Goal: Check status: Check status

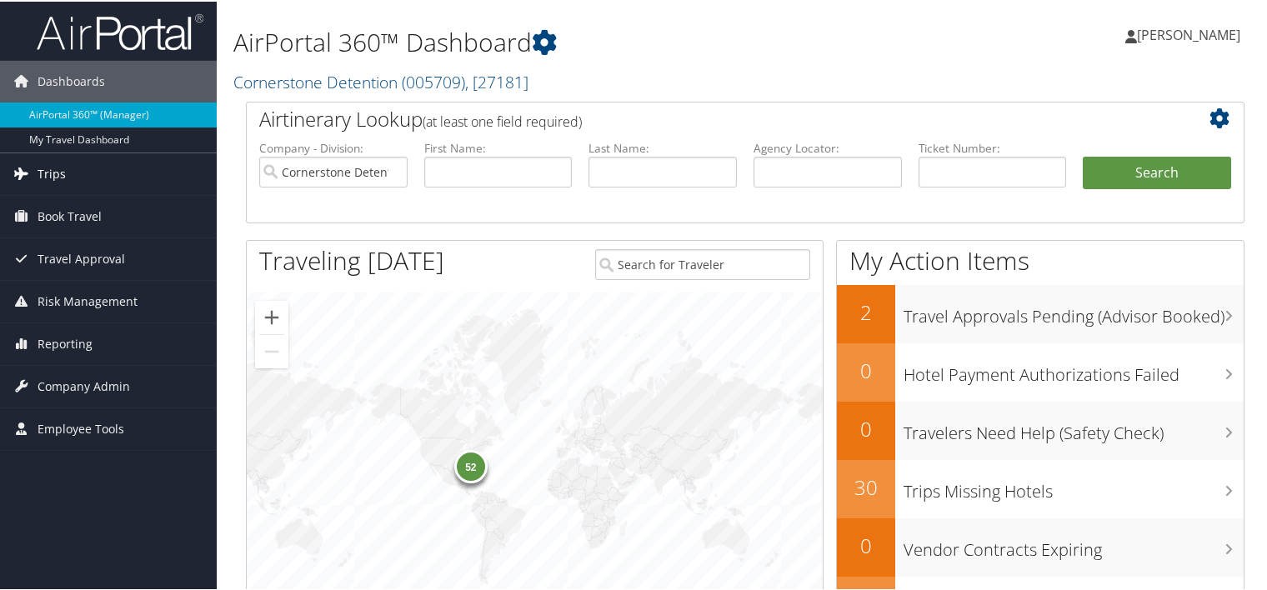
click at [63, 175] on span "Trips" at bounding box center [52, 173] width 28 height 42
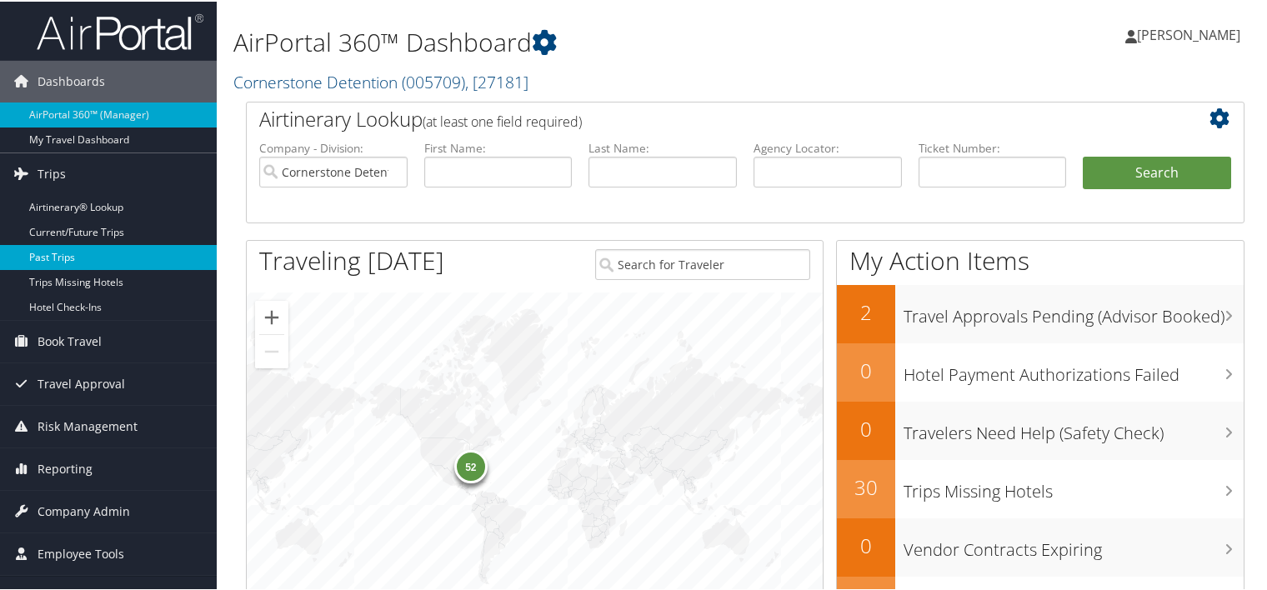
click at [56, 258] on link "Past Trips" at bounding box center [108, 255] width 217 height 25
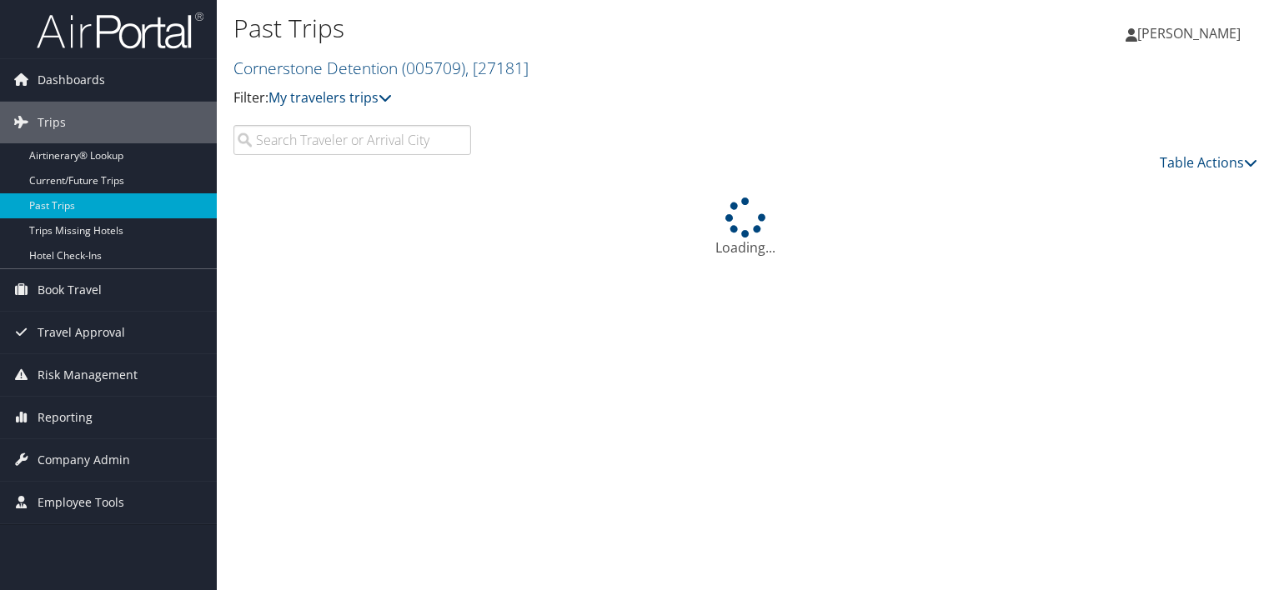
click at [345, 133] on input "search" at bounding box center [352, 140] width 238 height 30
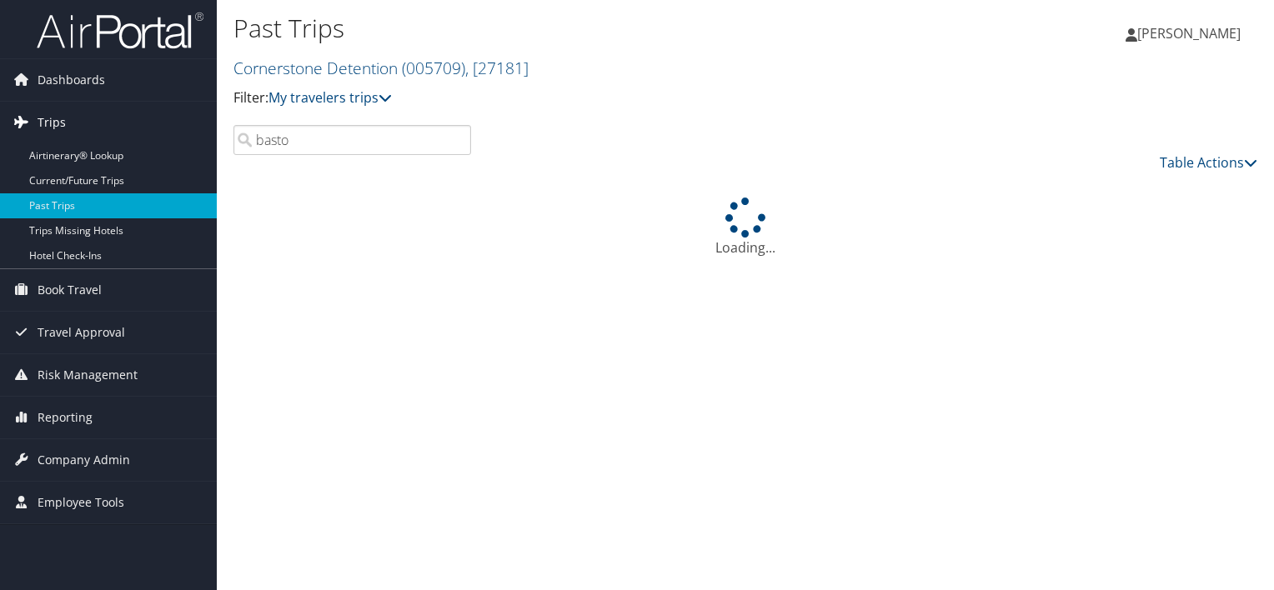
type input "basto"
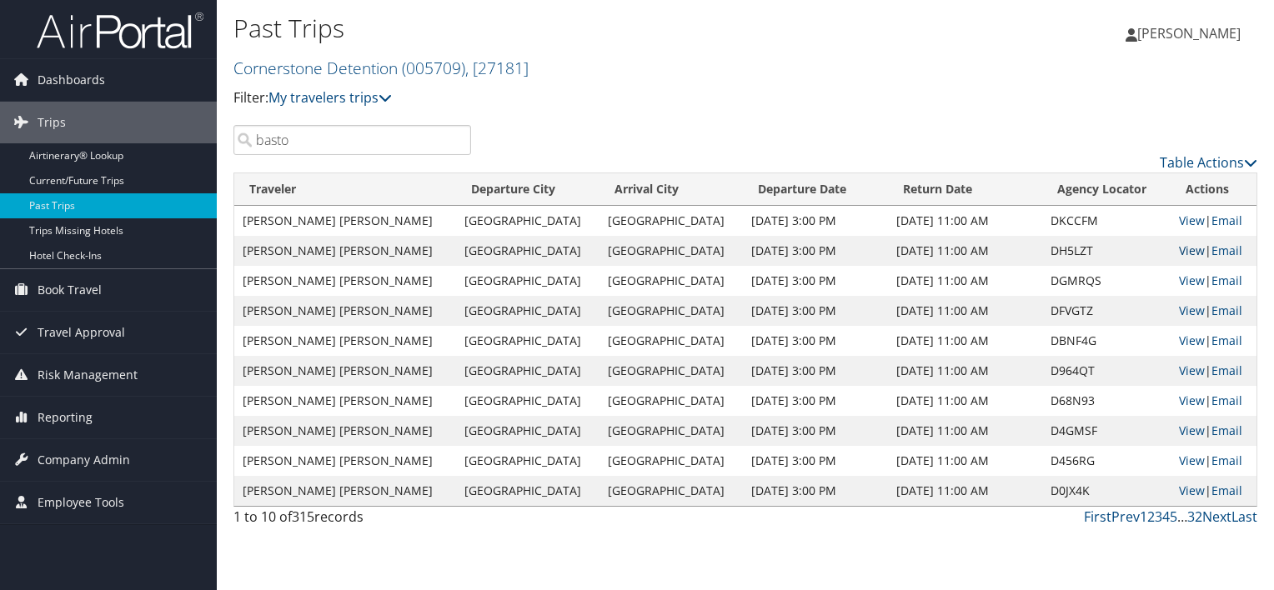
click at [1179, 253] on link "View" at bounding box center [1192, 251] width 26 height 16
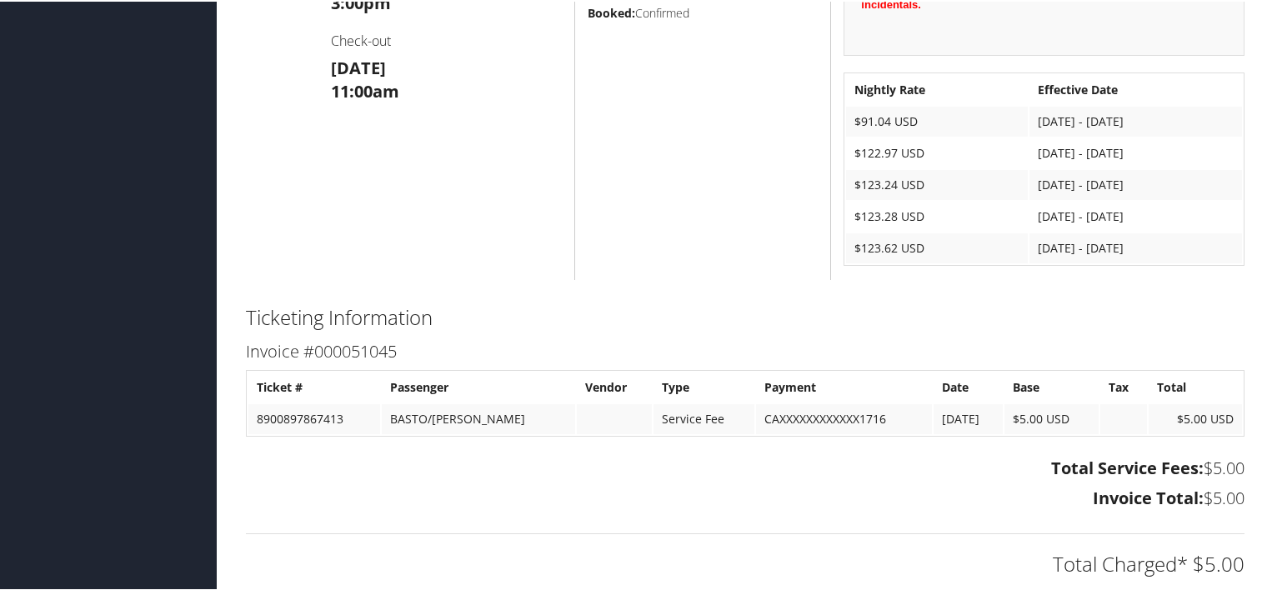
scroll to position [834, 0]
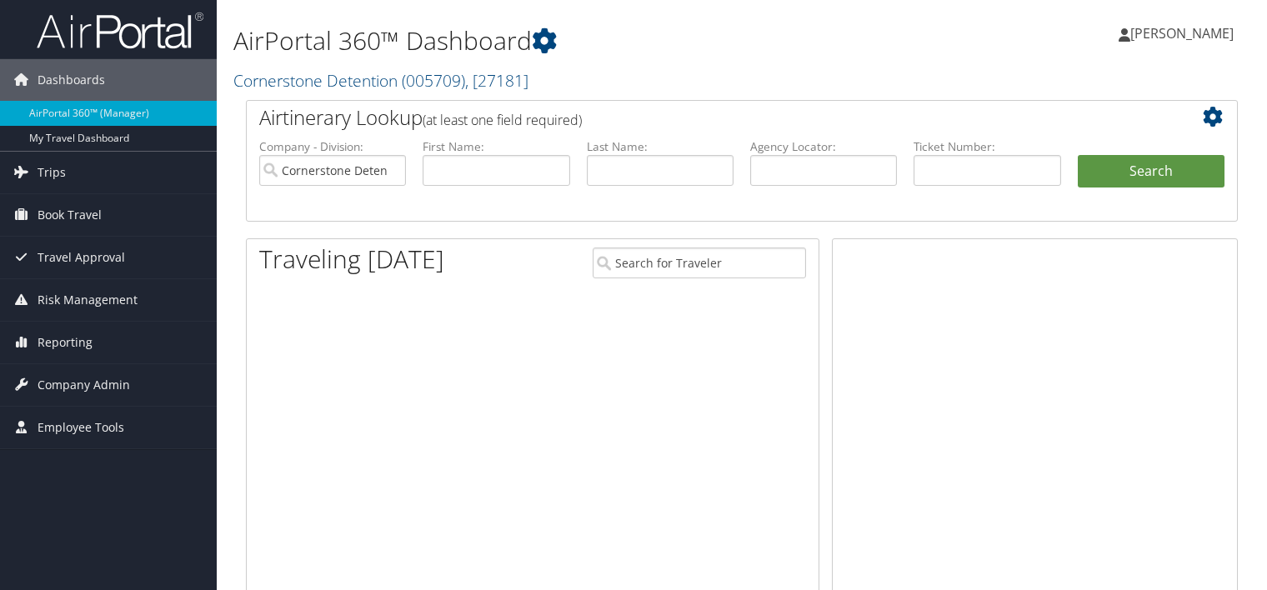
click at [22, 134] on link "My Travel Dashboard" at bounding box center [108, 138] width 217 height 25
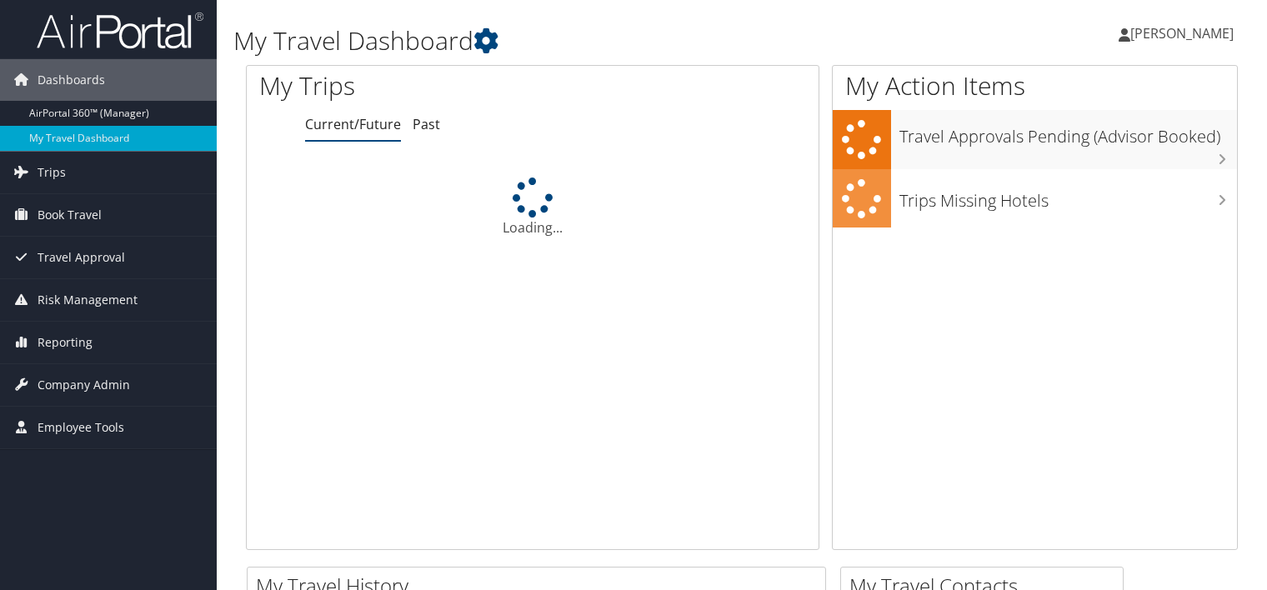
click at [25, 133] on link "My Travel Dashboard" at bounding box center [108, 138] width 217 height 25
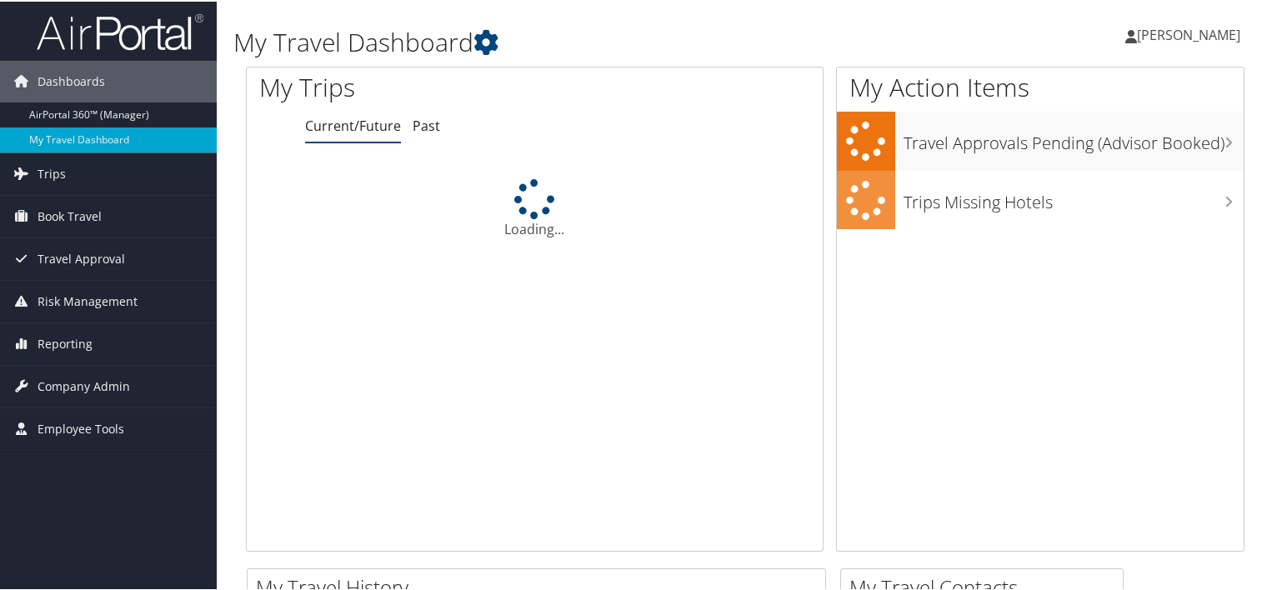
click at [18, 129] on link "My Travel Dashboard" at bounding box center [108, 138] width 217 height 25
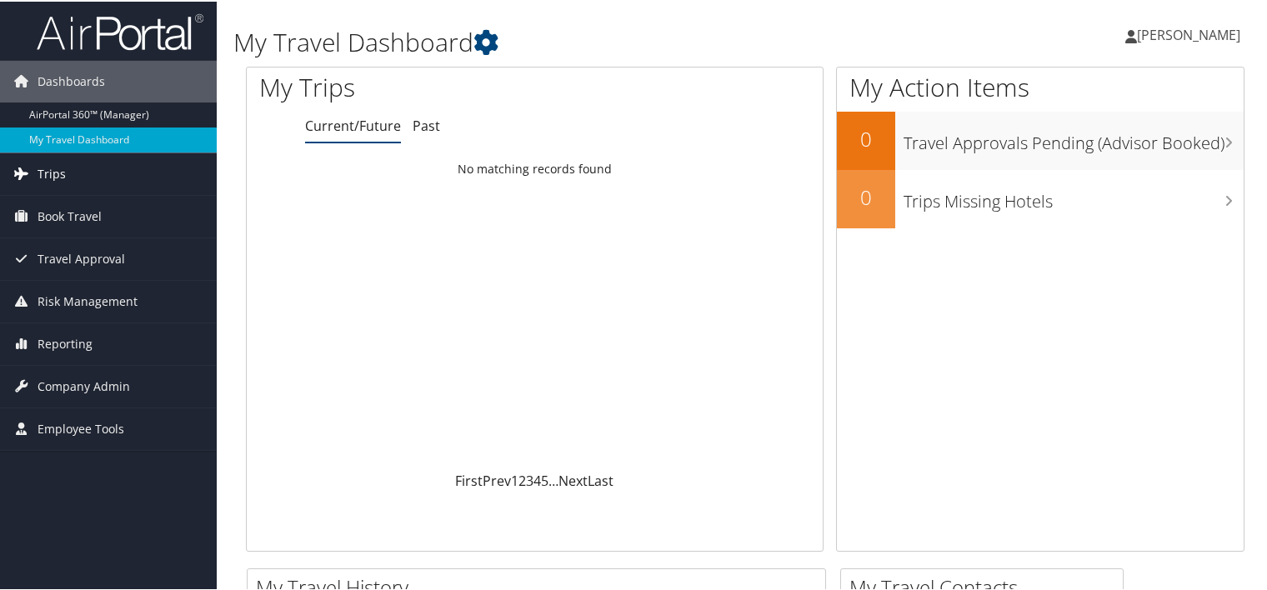
click at [23, 173] on icon at bounding box center [20, 171] width 25 height 25
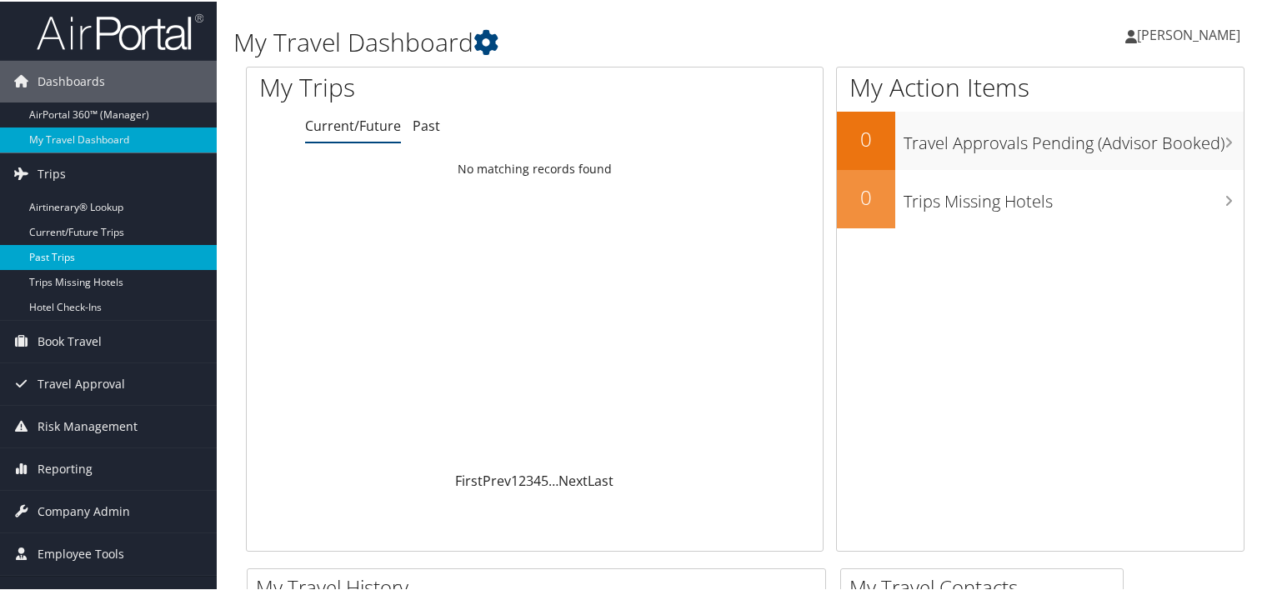
click at [53, 258] on link "Past Trips" at bounding box center [108, 255] width 217 height 25
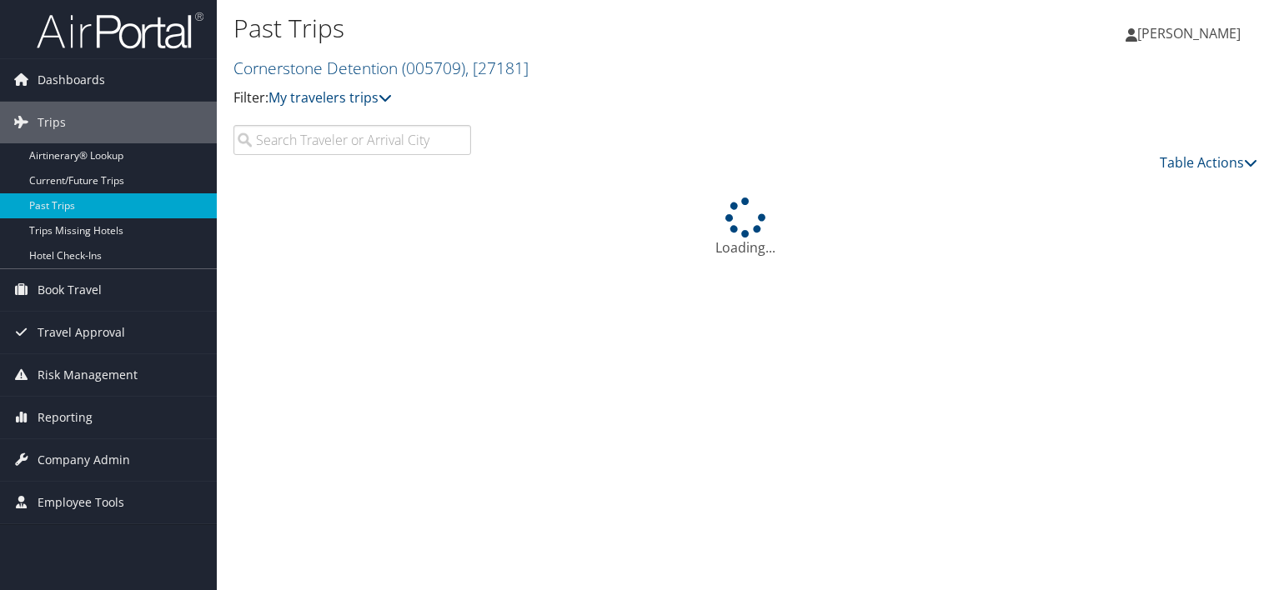
click at [334, 148] on input "search" at bounding box center [352, 140] width 238 height 30
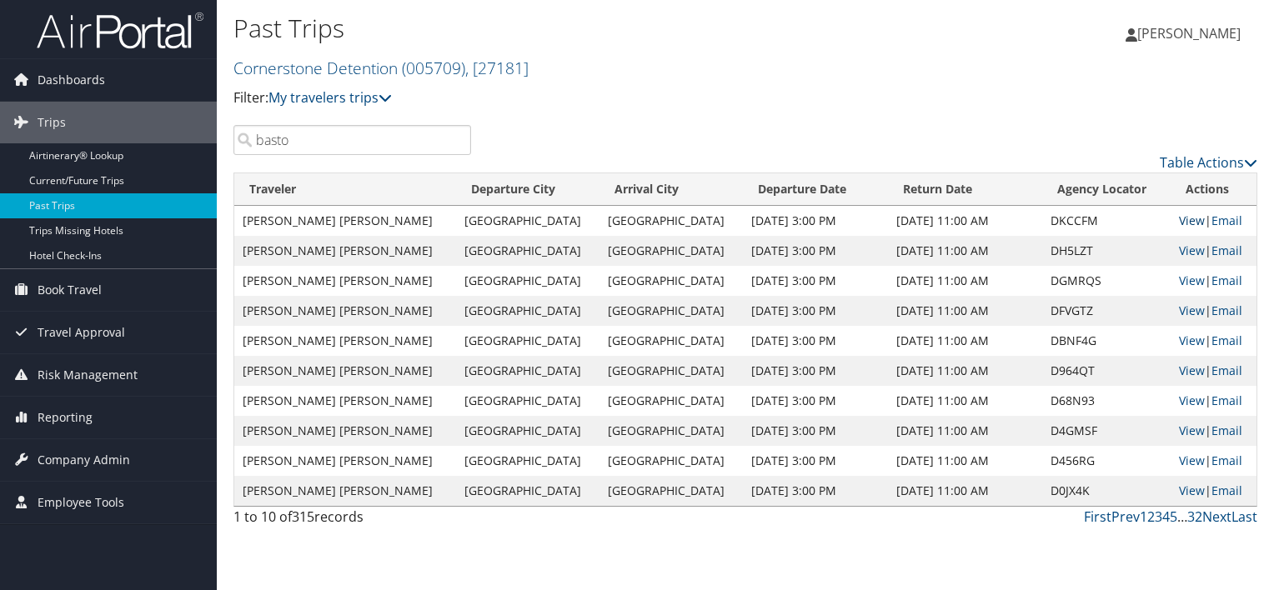
type input "basto"
click at [1179, 225] on link "View" at bounding box center [1192, 221] width 26 height 16
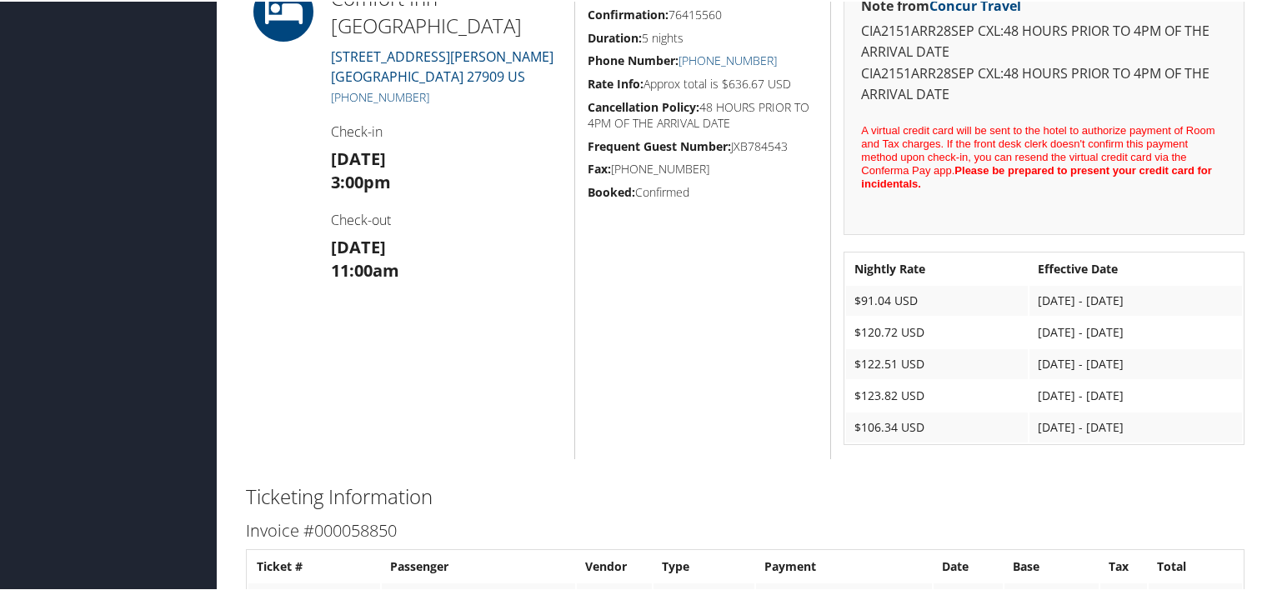
scroll to position [114, 0]
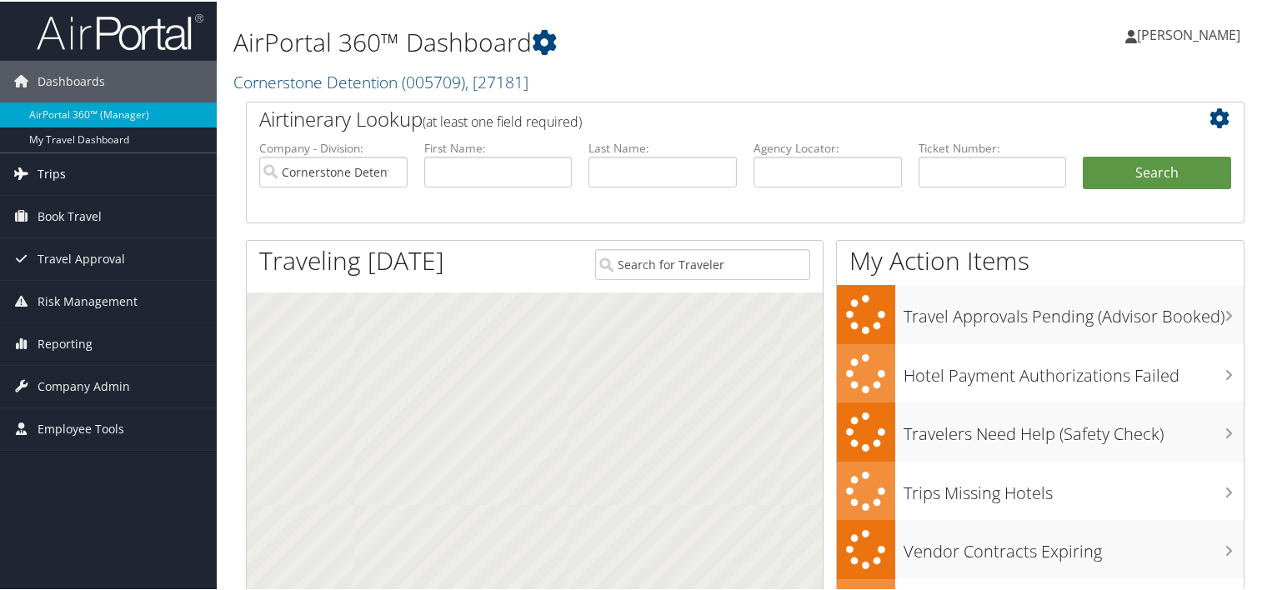
drag, startPoint x: 0, startPoint y: 0, endPoint x: 37, endPoint y: 167, distance: 170.7
click at [38, 167] on span "Trips" at bounding box center [52, 173] width 28 height 42
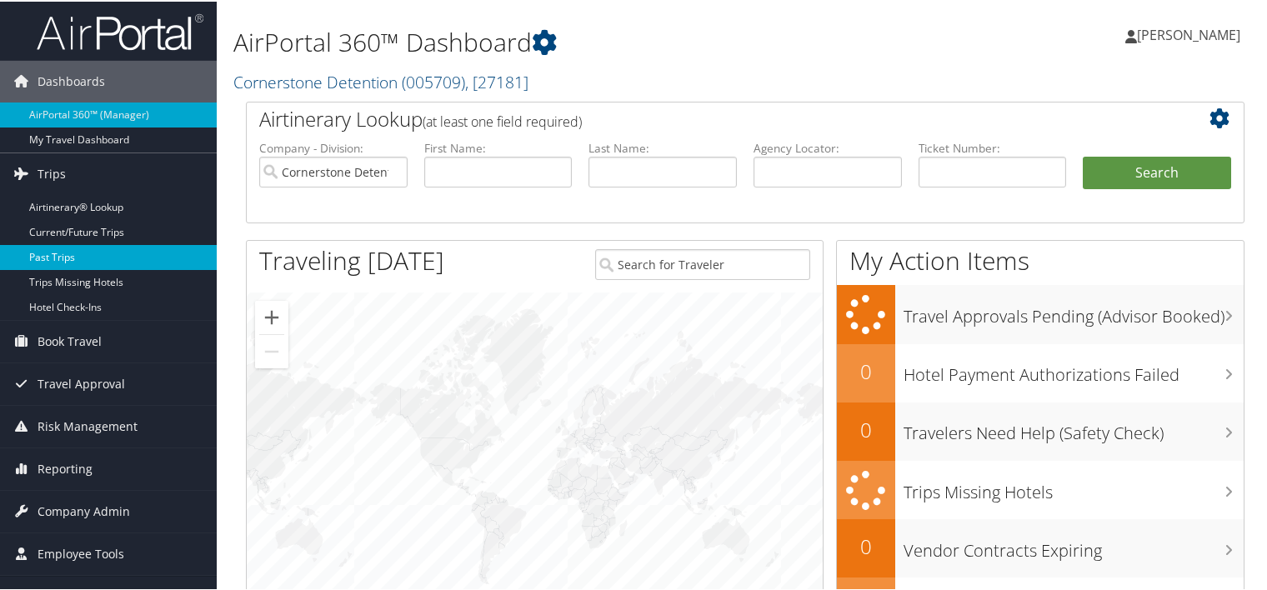
click at [42, 253] on link "Past Trips" at bounding box center [108, 255] width 217 height 25
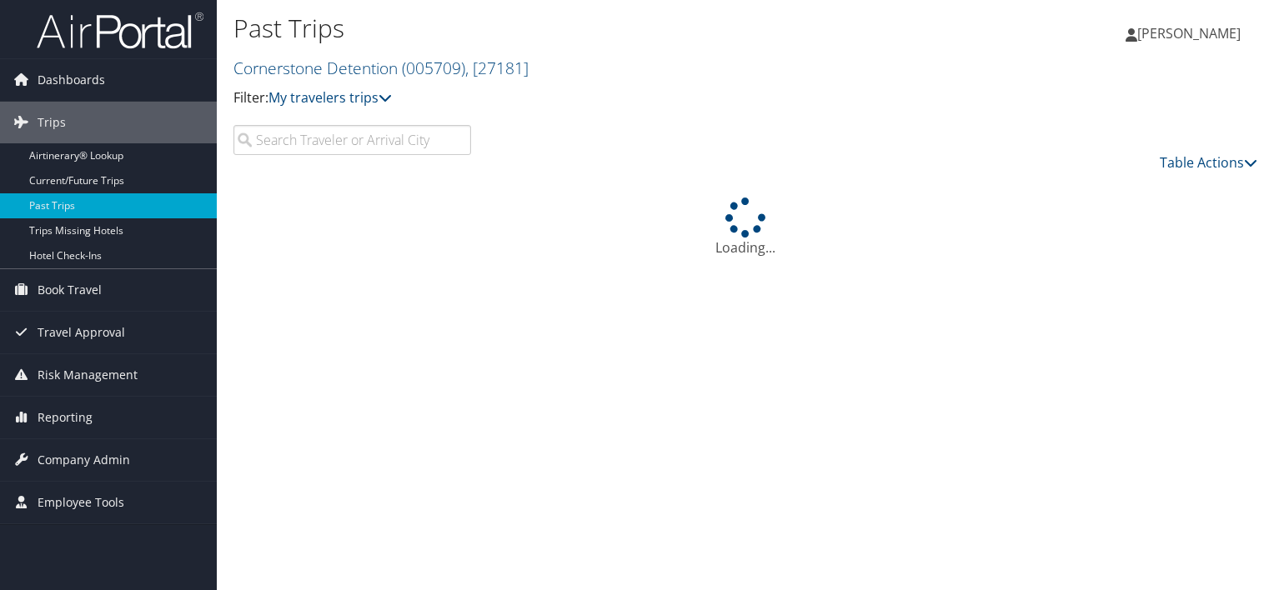
click at [293, 136] on input "search" at bounding box center [352, 140] width 238 height 30
type input "b"
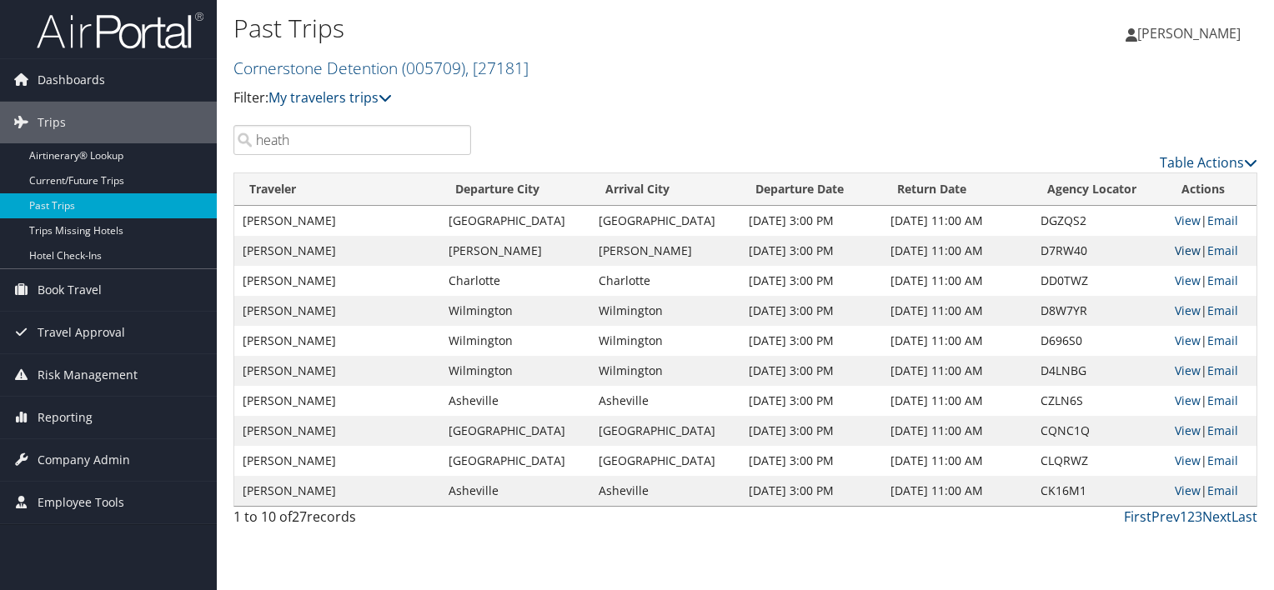
type input "heath"
click at [1175, 253] on link "View" at bounding box center [1187, 251] width 26 height 16
click at [1179, 220] on link "View" at bounding box center [1187, 221] width 26 height 16
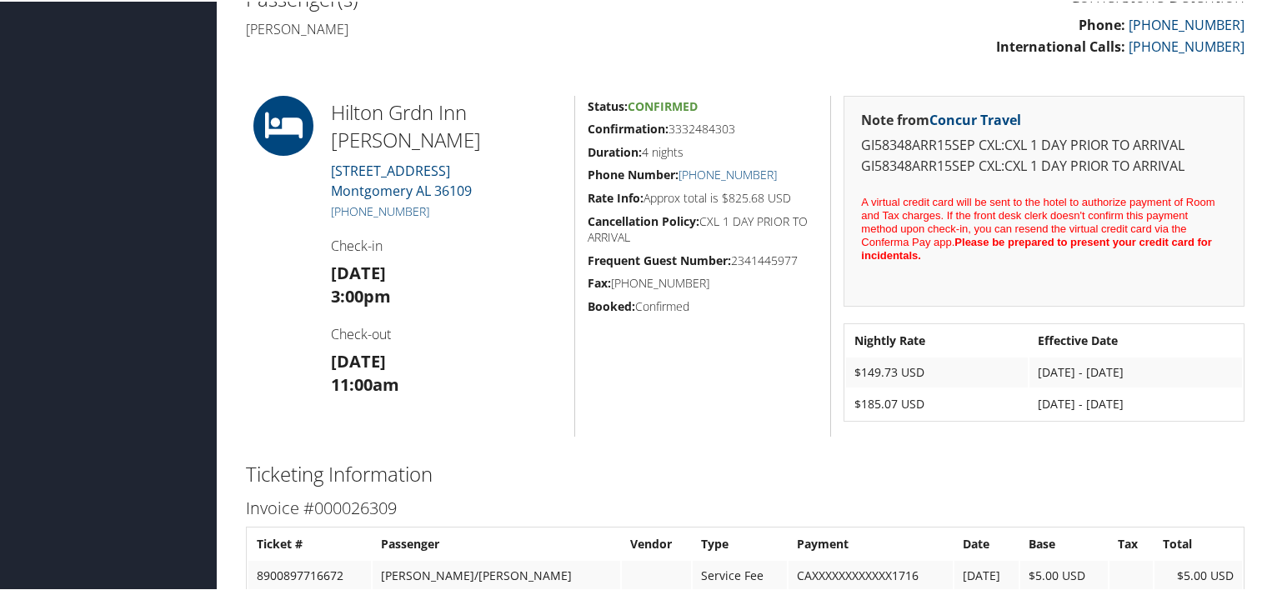
scroll to position [667, 0]
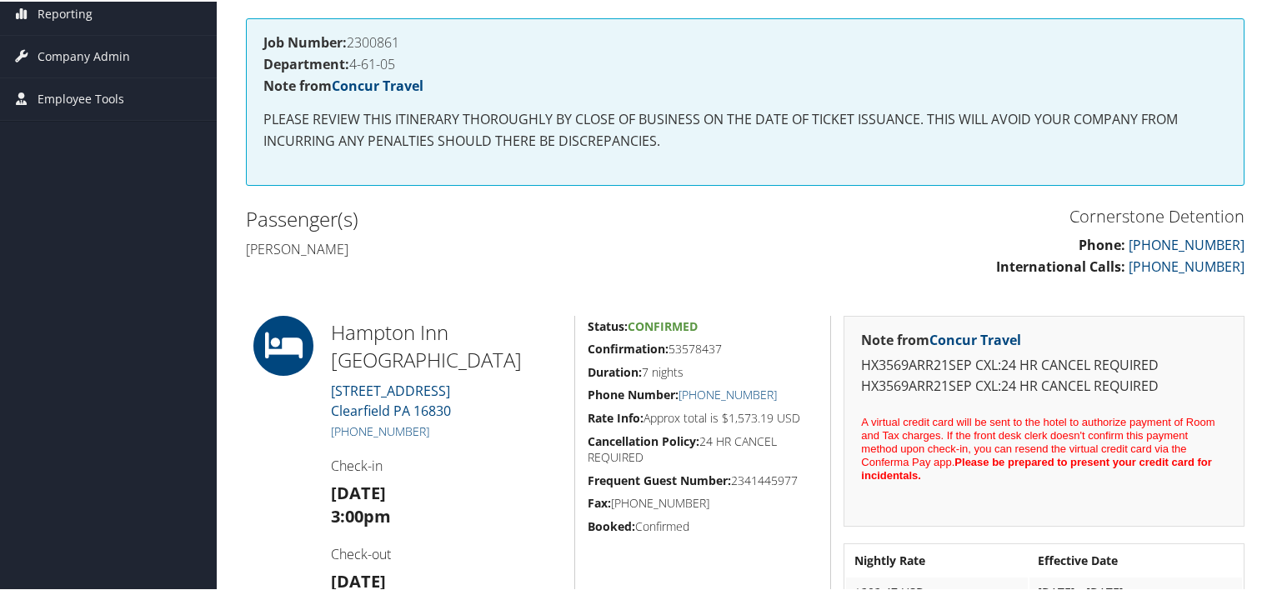
scroll to position [279, 0]
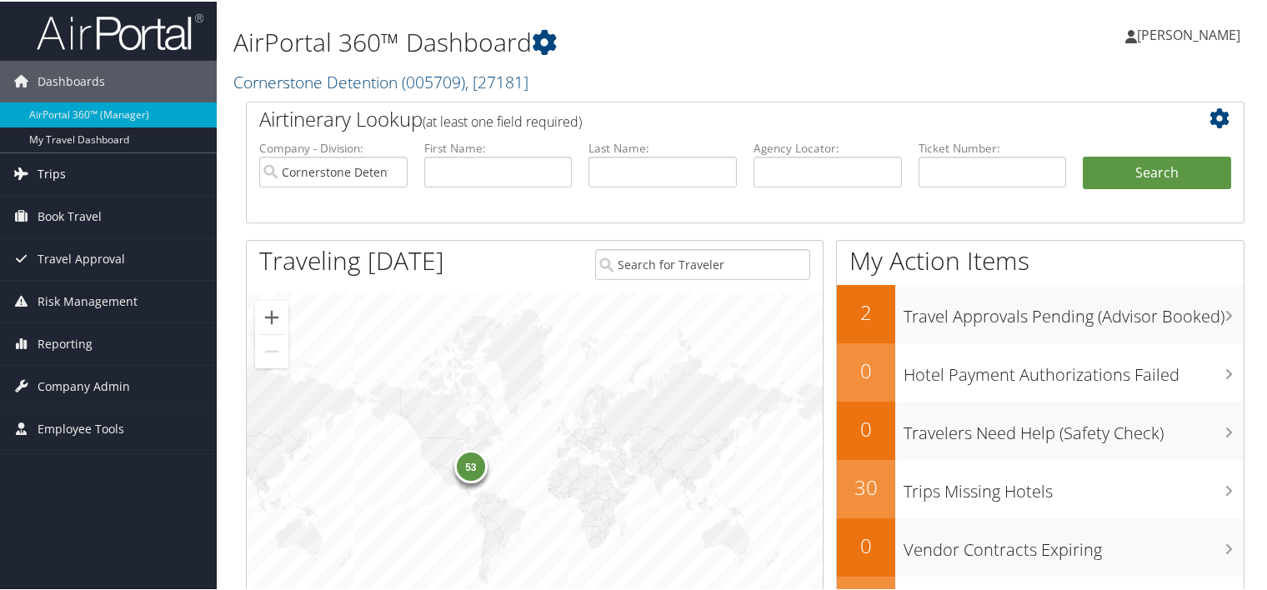
click at [96, 166] on link "Trips" at bounding box center [108, 173] width 217 height 42
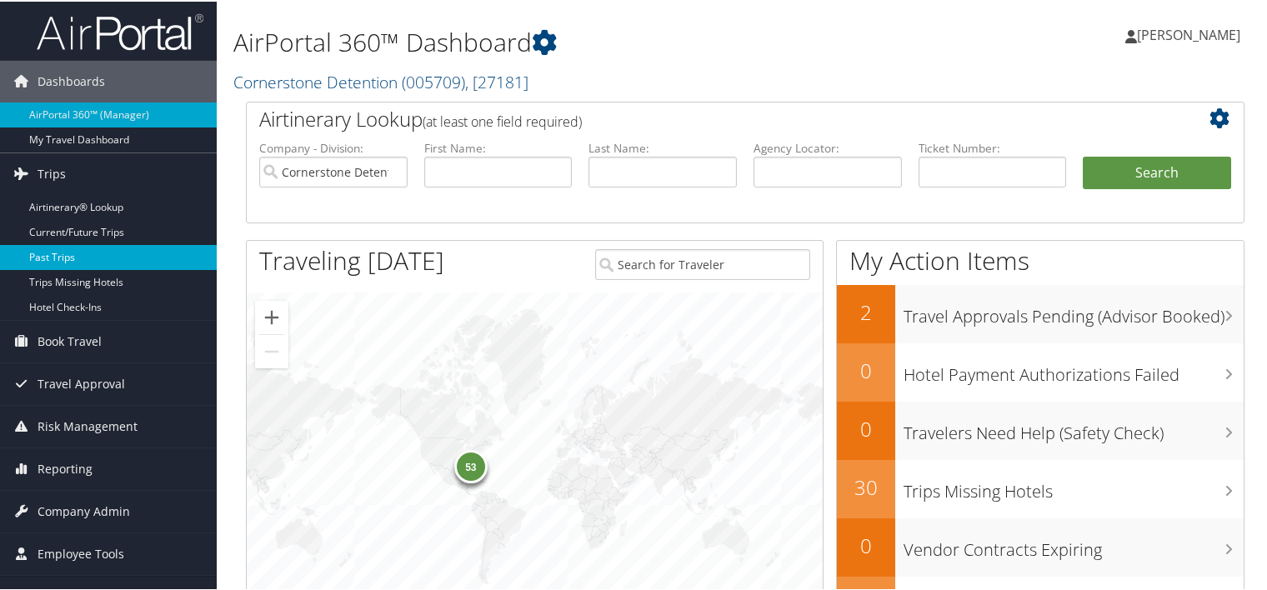
click at [65, 251] on link "Past Trips" at bounding box center [108, 255] width 217 height 25
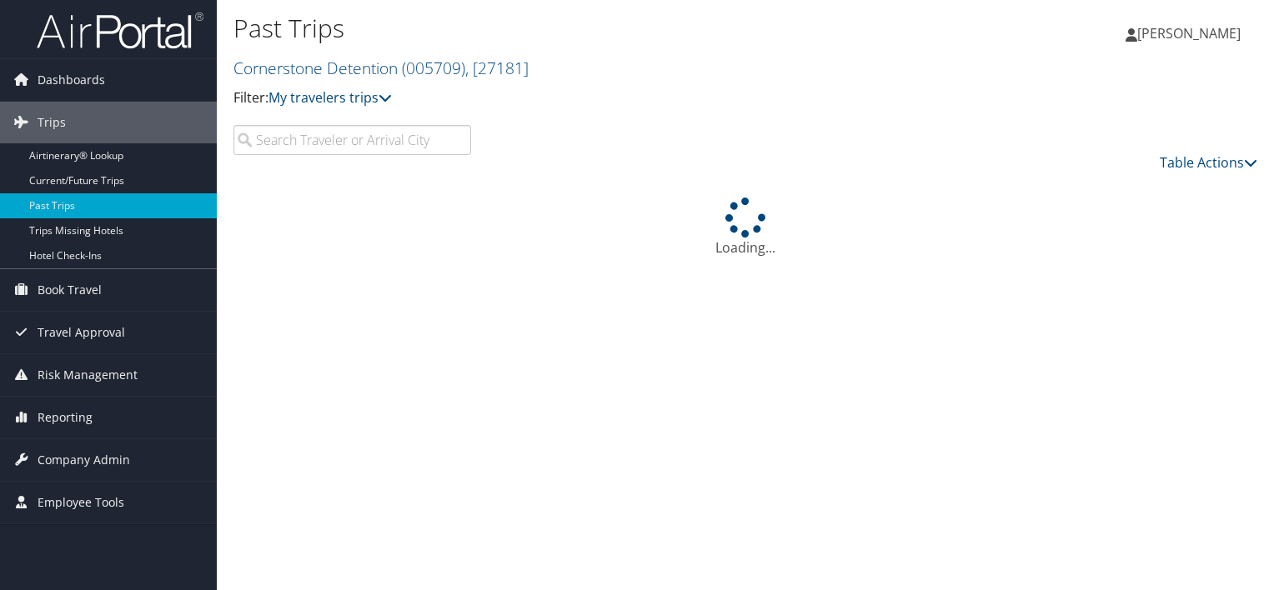
click at [336, 141] on input "search" at bounding box center [352, 140] width 238 height 30
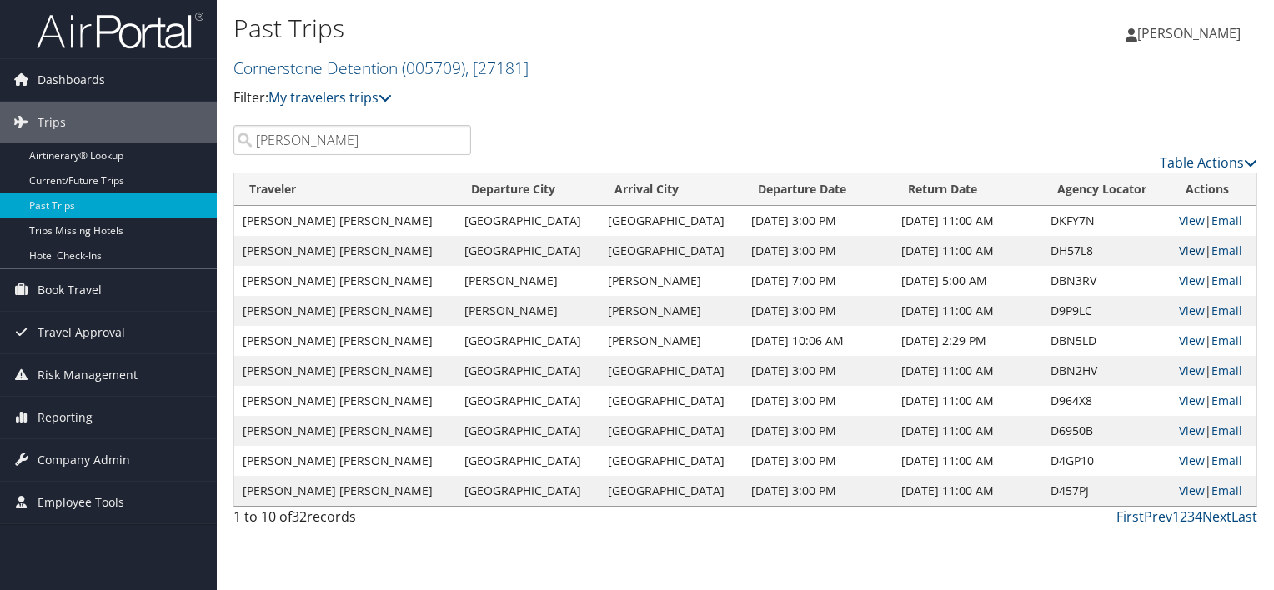
click at [1179, 252] on link "View" at bounding box center [1192, 251] width 26 height 16
click at [1179, 220] on link "View" at bounding box center [1192, 221] width 26 height 16
click at [323, 136] on input "hodges" at bounding box center [352, 140] width 238 height 30
type input "horne"
click at [1179, 250] on link "View" at bounding box center [1192, 251] width 26 height 16
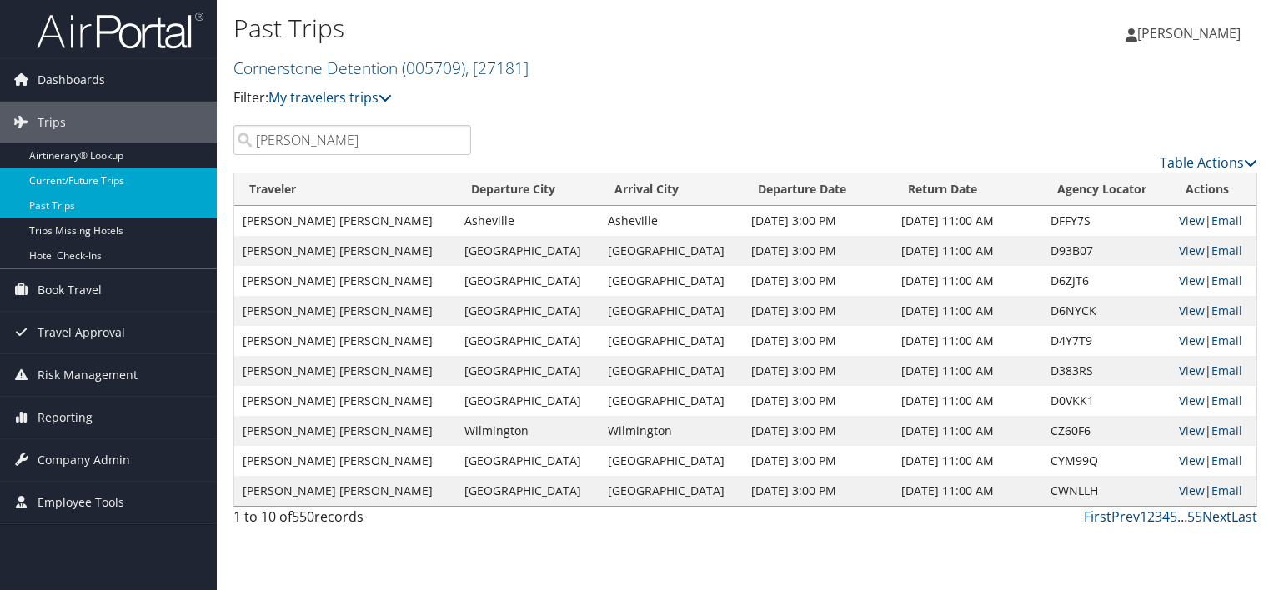
click at [113, 181] on link "Current/Future Trips" at bounding box center [108, 180] width 217 height 25
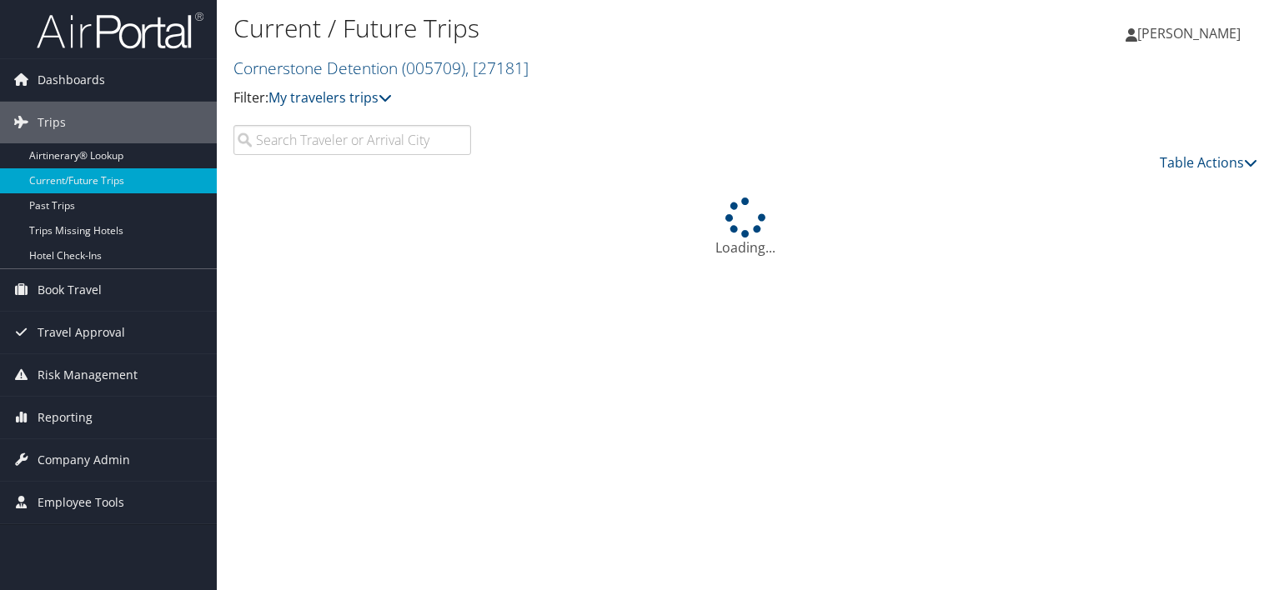
click at [369, 138] on input "search" at bounding box center [352, 140] width 238 height 30
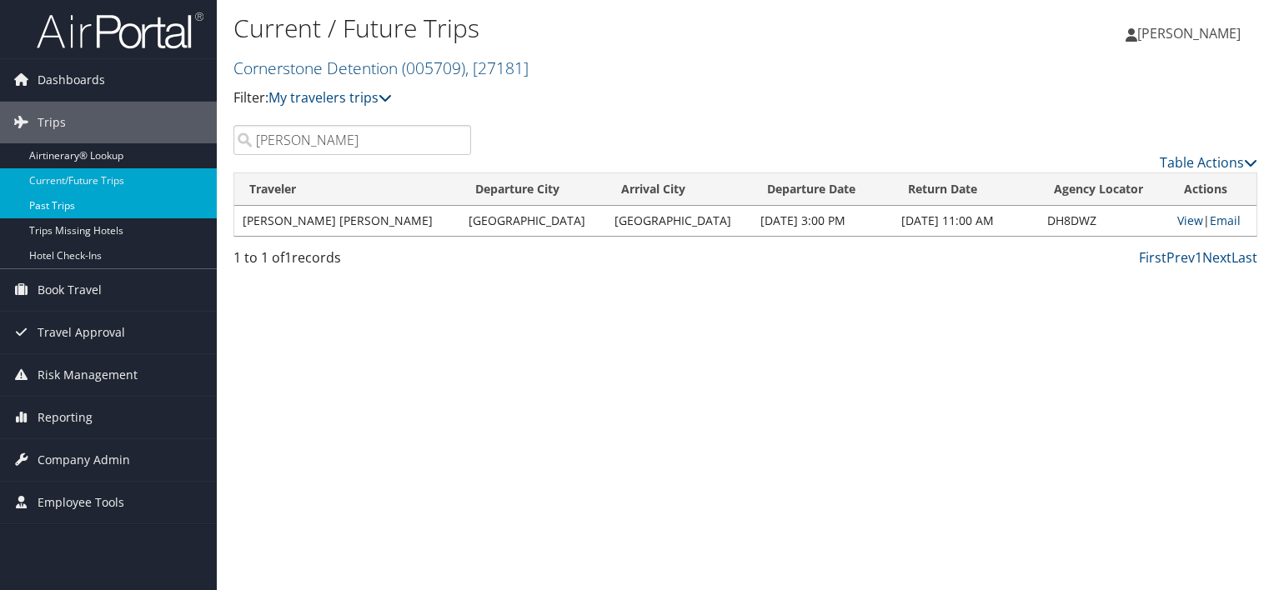
type input "horne"
click at [79, 205] on link "Past Trips" at bounding box center [108, 205] width 217 height 25
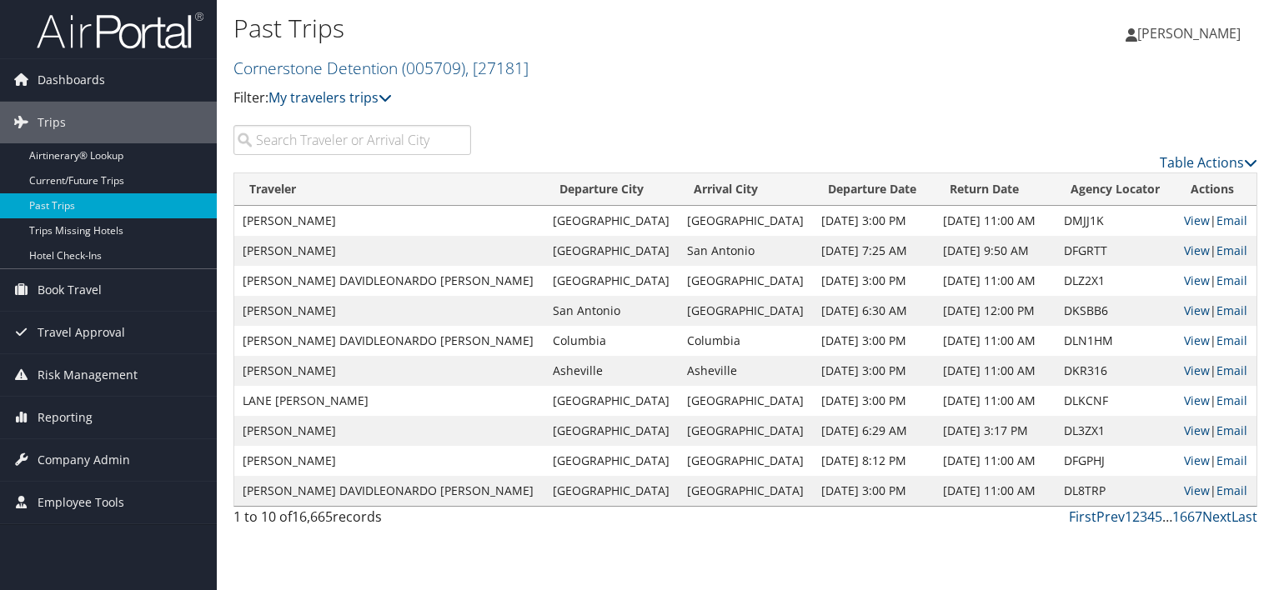
click at [350, 133] on input "search" at bounding box center [352, 140] width 238 height 30
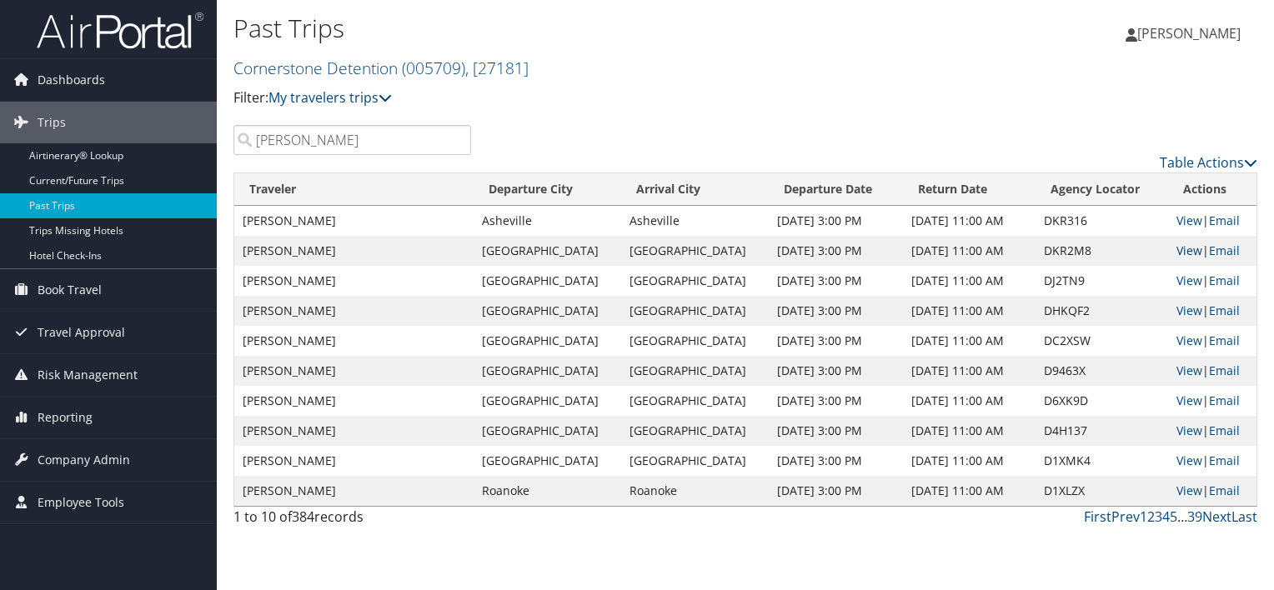
click at [1179, 246] on link "View" at bounding box center [1189, 251] width 26 height 16
click at [1176, 312] on link "View" at bounding box center [1189, 311] width 26 height 16
click at [1187, 282] on link "View" at bounding box center [1189, 281] width 26 height 16
click at [1184, 253] on link "View" at bounding box center [1189, 251] width 26 height 16
click at [1177, 219] on link "View" at bounding box center [1189, 221] width 26 height 16
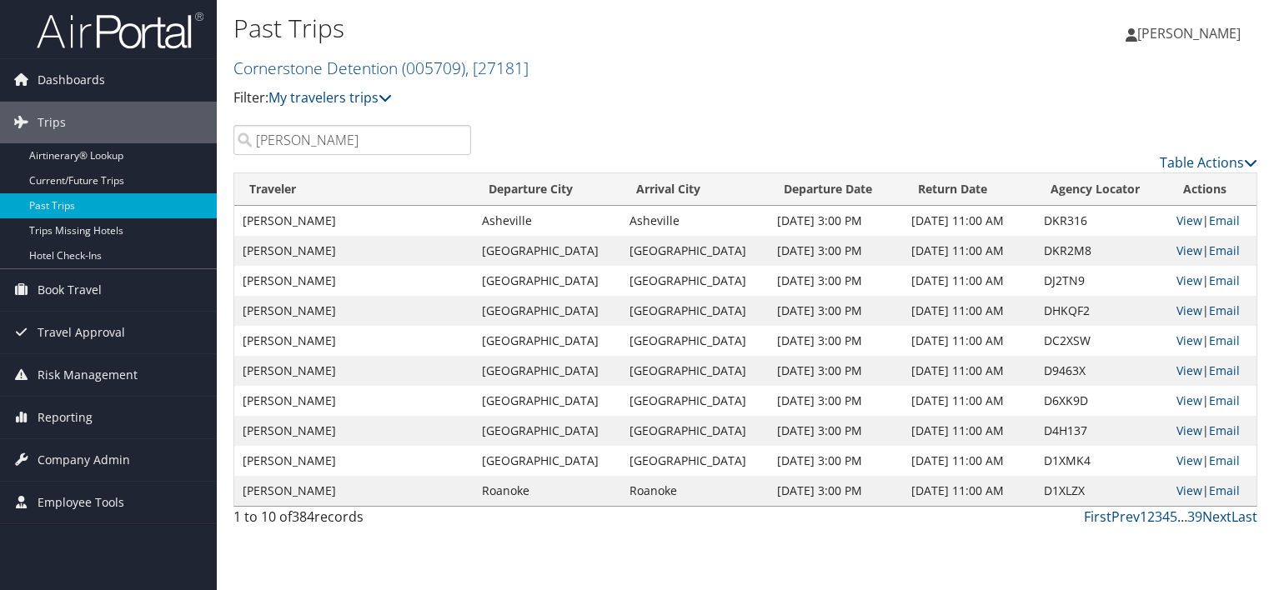
click at [321, 147] on input "morris" at bounding box center [352, 140] width 238 height 30
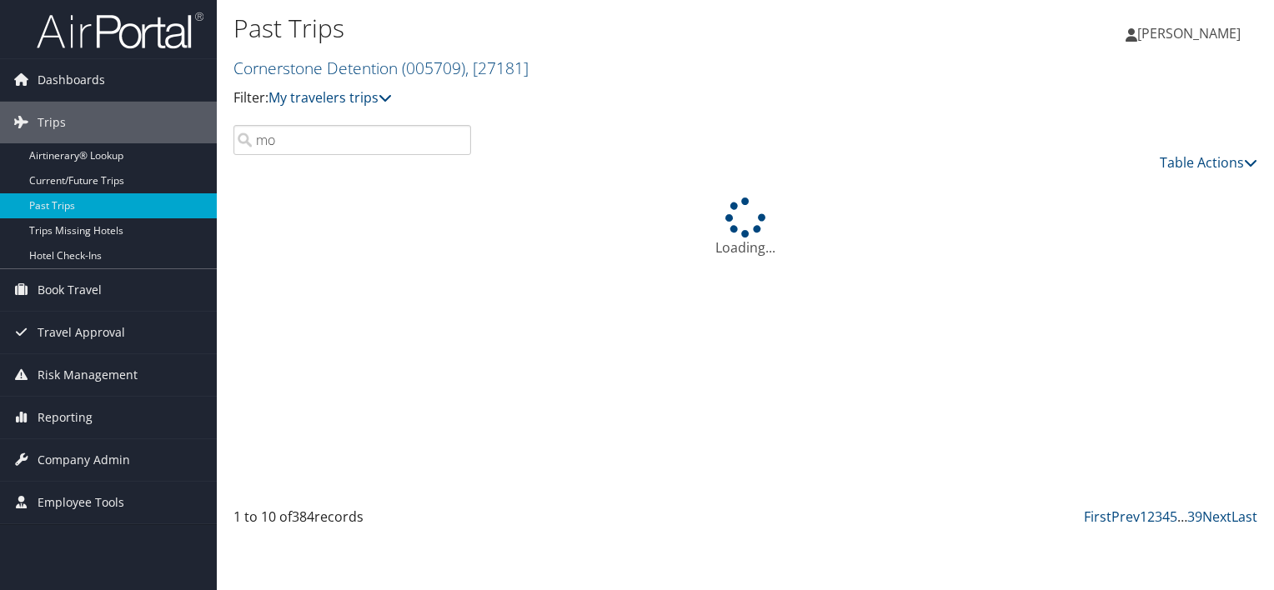
type input "m"
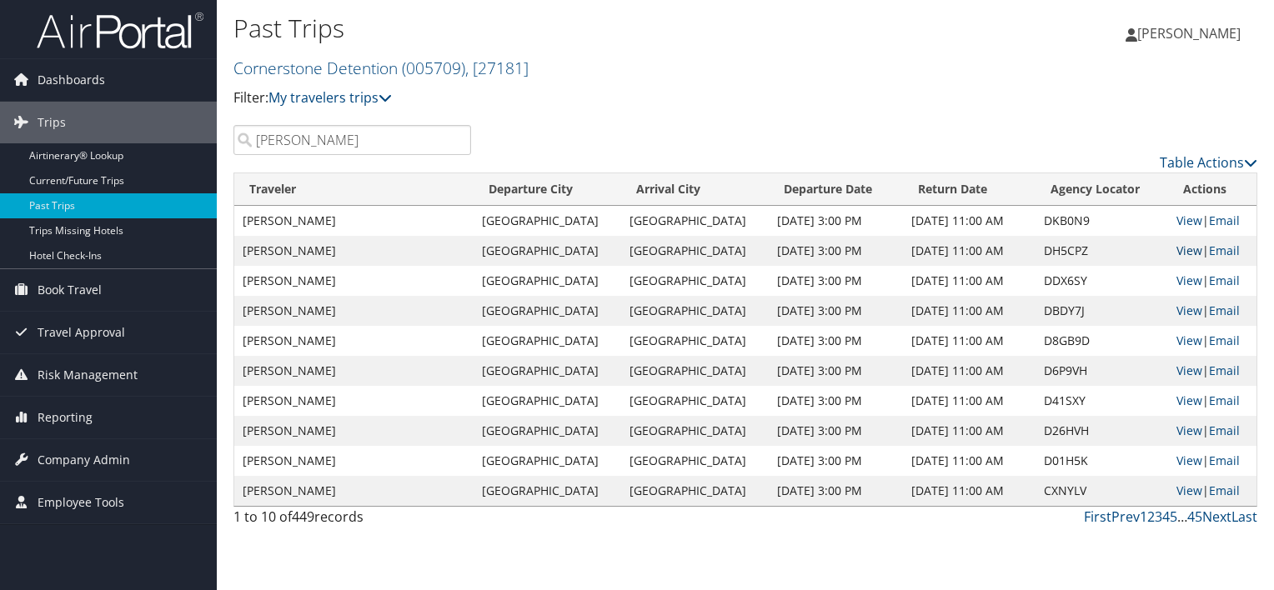
click at [1180, 250] on link "View" at bounding box center [1189, 251] width 26 height 16
click at [370, 137] on input "renner" at bounding box center [352, 140] width 238 height 30
click at [1180, 218] on link "View" at bounding box center [1189, 221] width 26 height 16
click at [366, 147] on input "renner" at bounding box center [352, 140] width 238 height 30
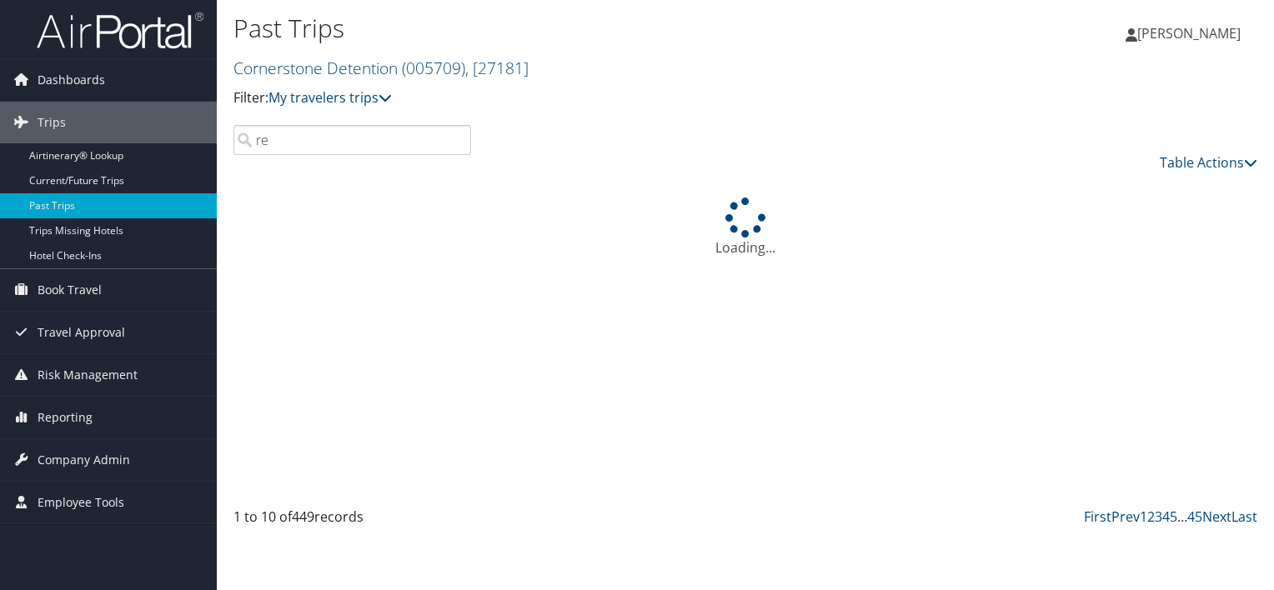
type input "r"
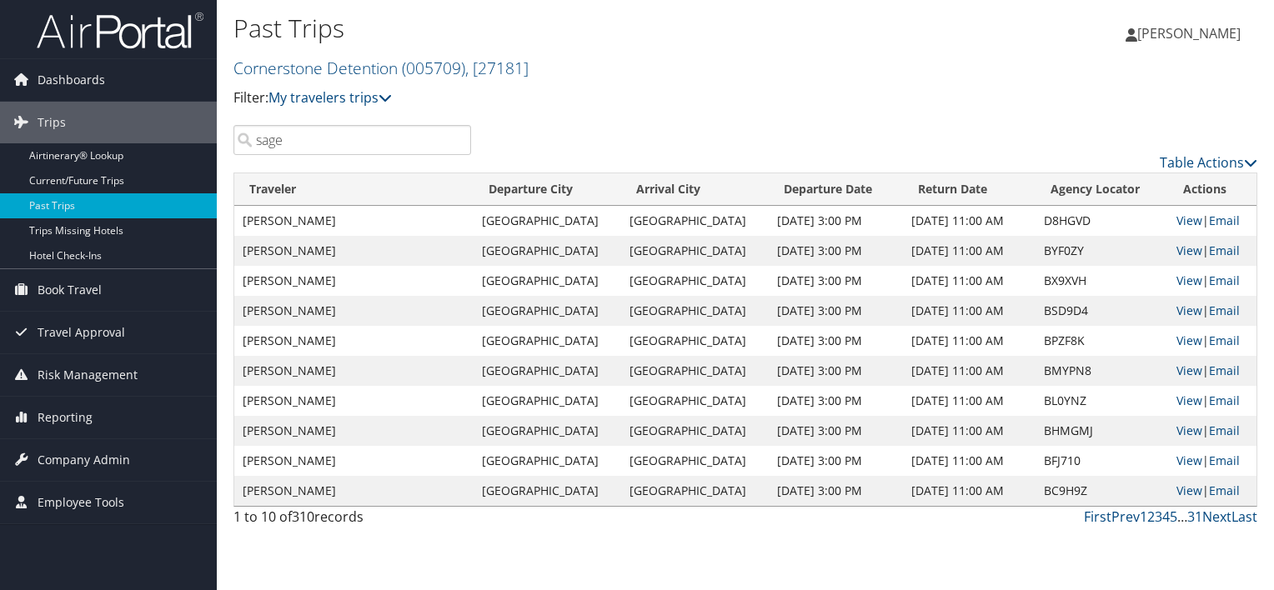
click at [394, 140] on input "sage" at bounding box center [352, 140] width 238 height 30
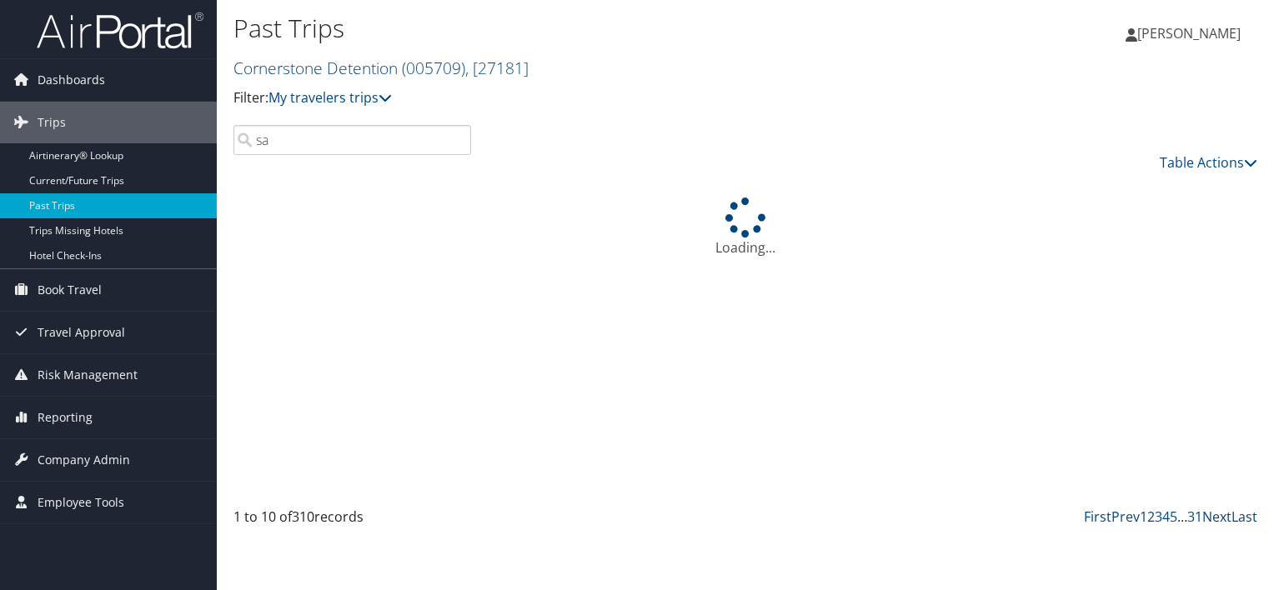
type input "s"
type input "d"
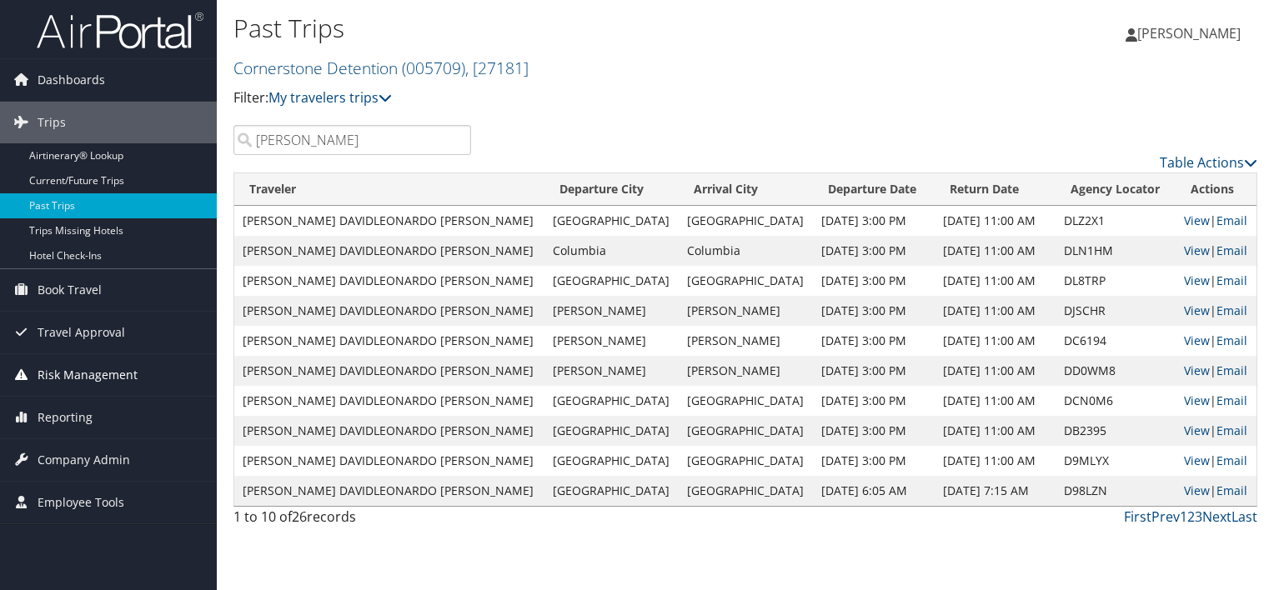
type input "werner"
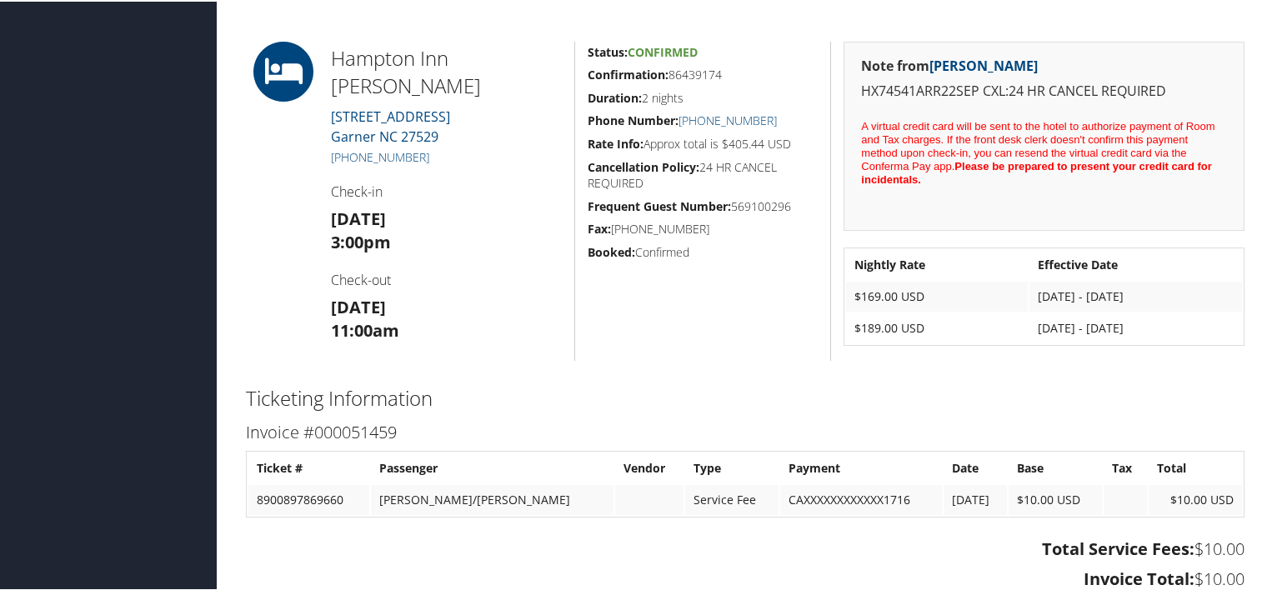
scroll to position [583, 0]
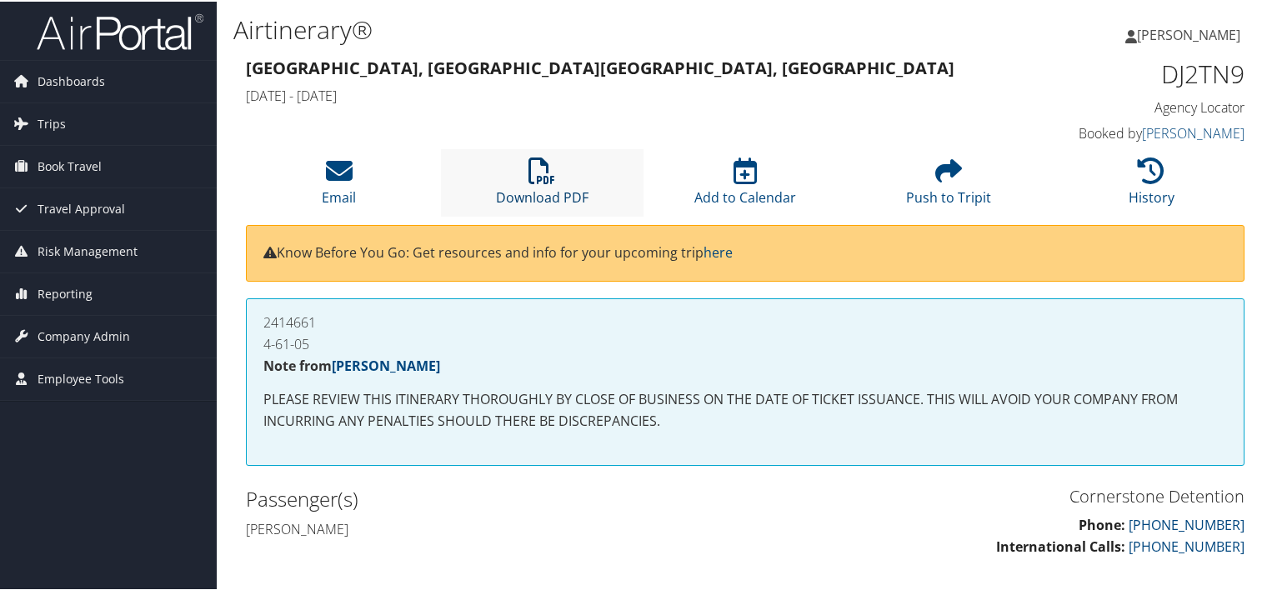
click at [548, 178] on icon at bounding box center [541, 169] width 27 height 27
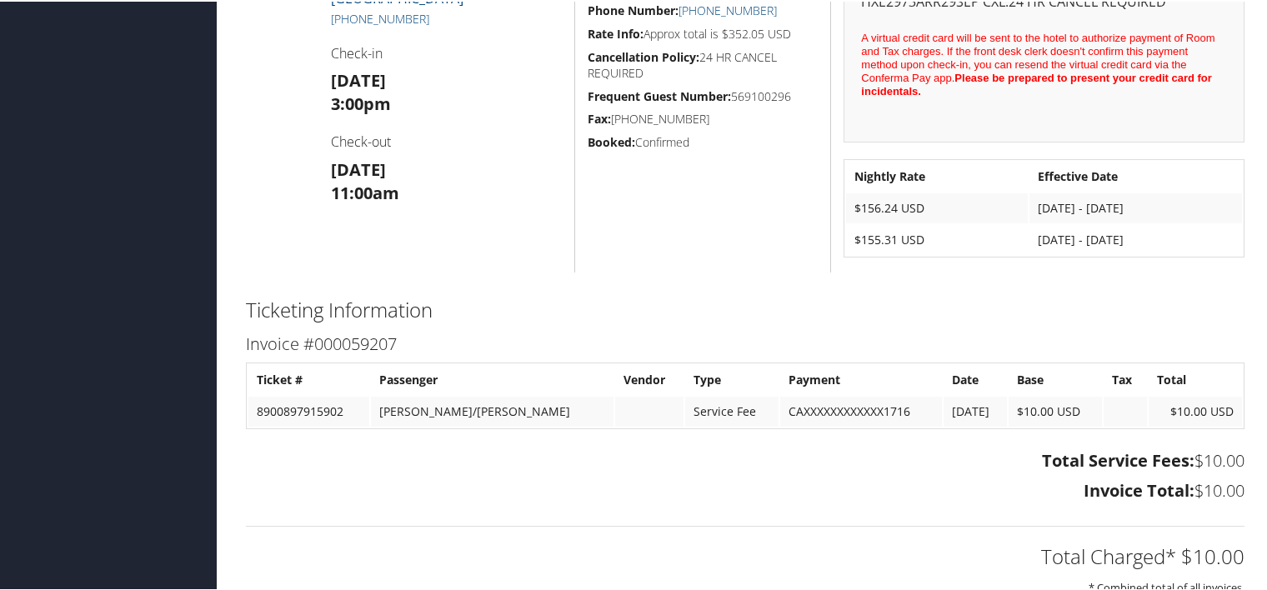
scroll to position [667, 0]
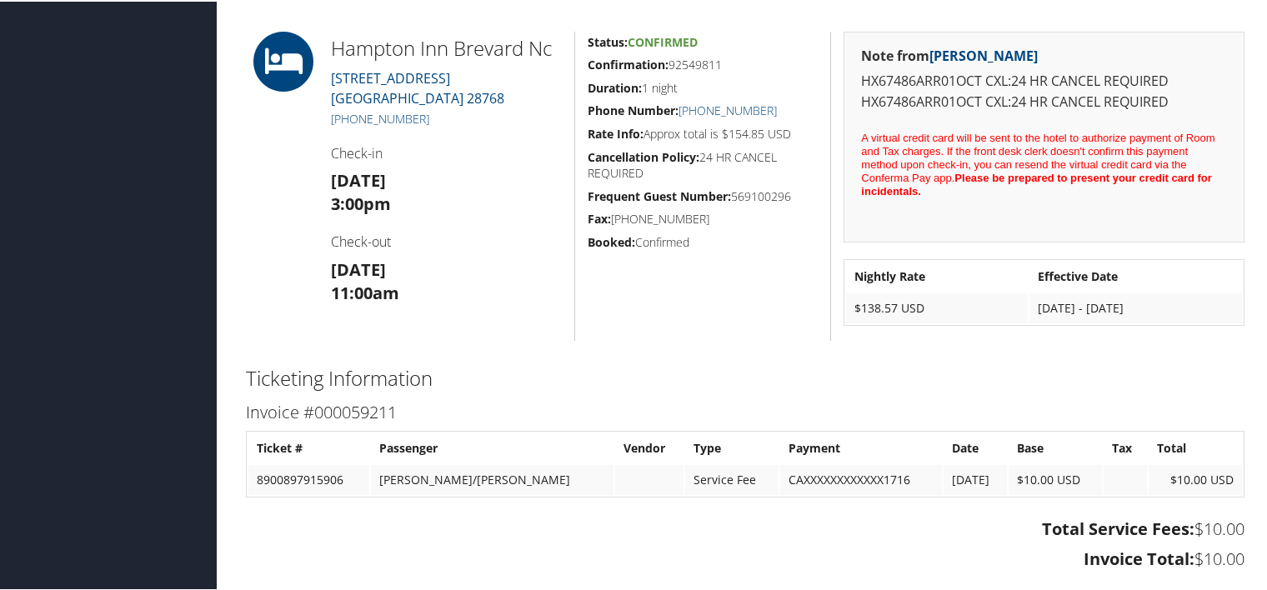
scroll to position [583, 0]
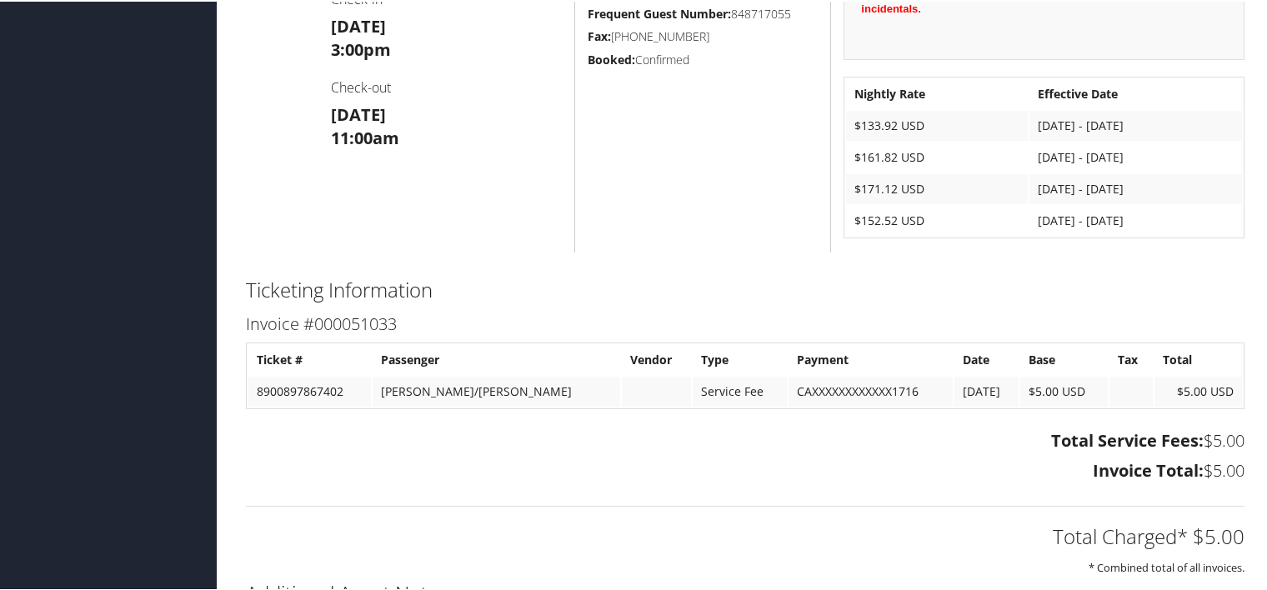
scroll to position [750, 0]
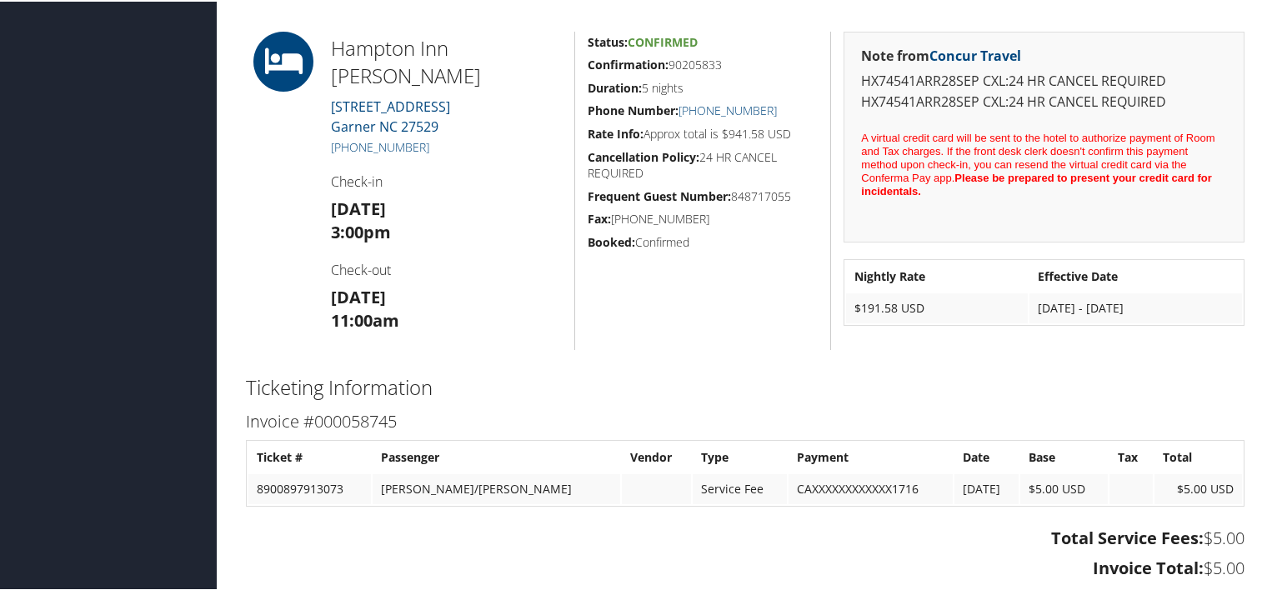
scroll to position [667, 0]
